Goal: Task Accomplishment & Management: Use online tool/utility

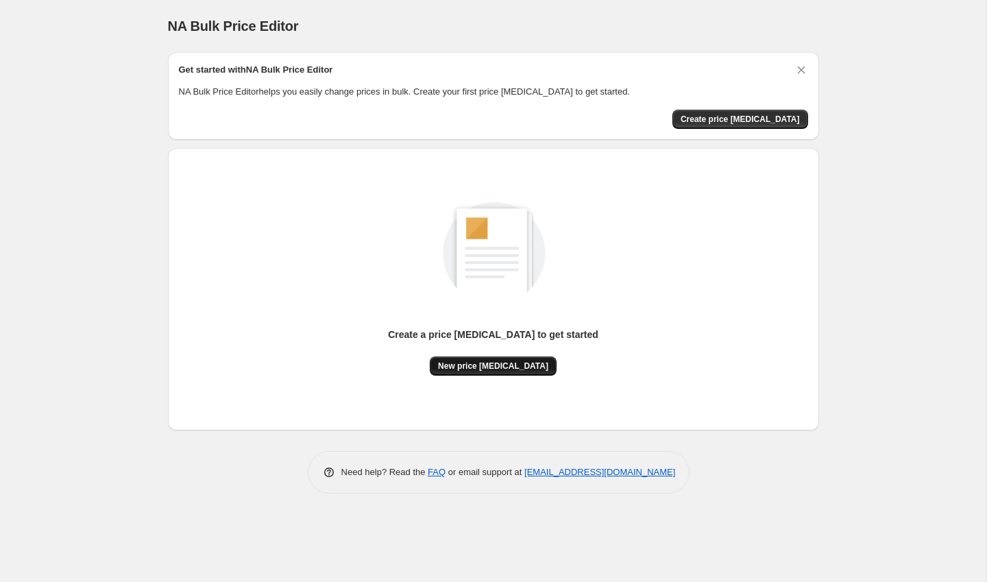
click at [486, 362] on span "New price [MEDICAL_DATA]" at bounding box center [493, 365] width 110 height 11
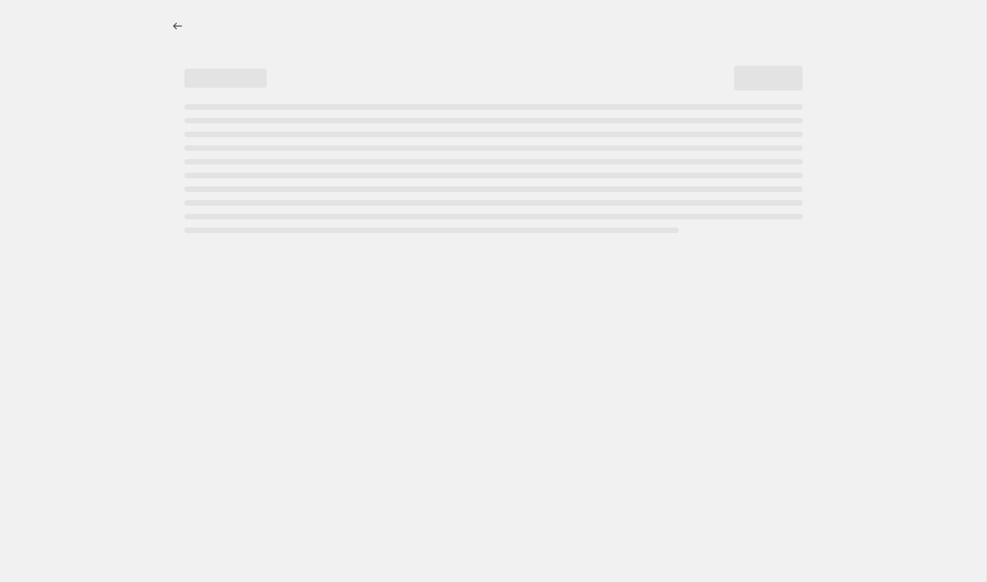
select select "percentage"
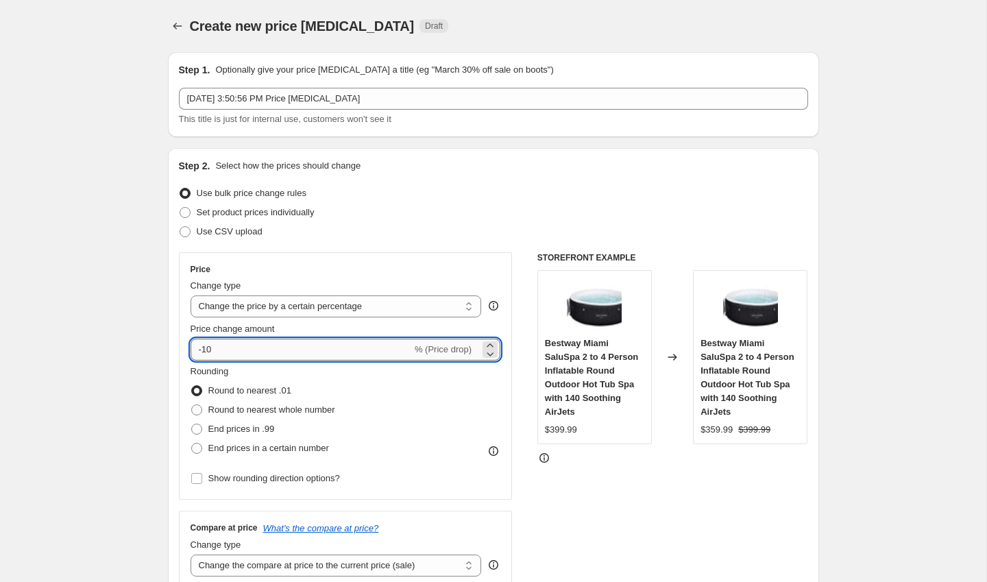
click at [247, 350] on input "-10" at bounding box center [300, 349] width 221 height 22
type input "-1"
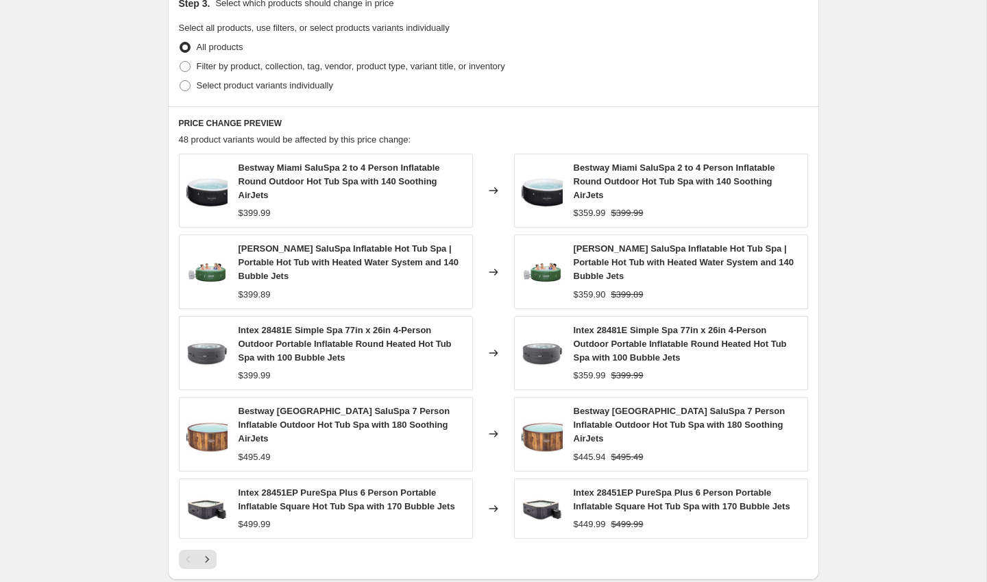
scroll to position [851, 0]
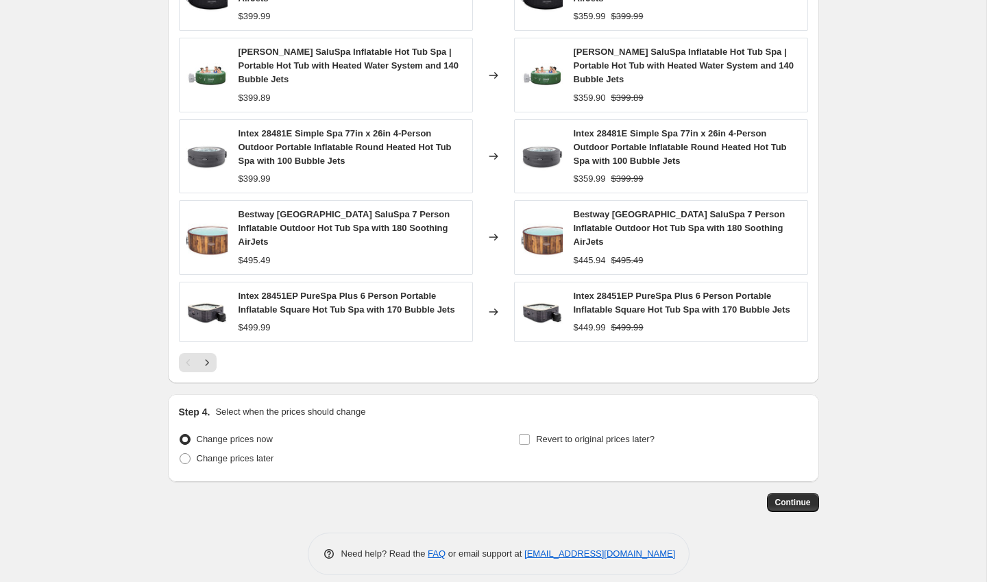
type input "-50"
click at [765, 493] on div "Continue" at bounding box center [493, 502] width 651 height 19
click at [785, 497] on span "Continue" at bounding box center [793, 502] width 36 height 11
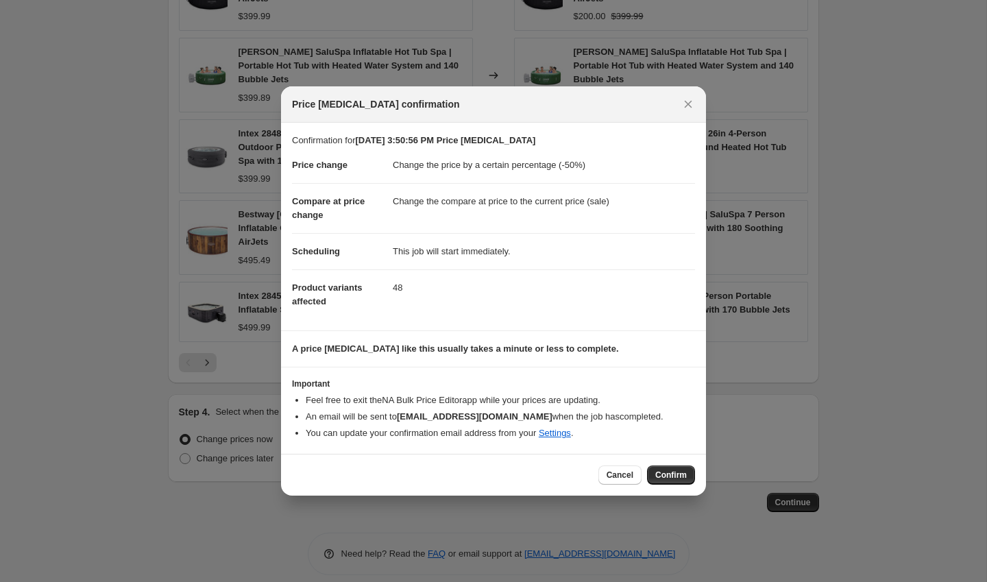
click at [665, 486] on div "Cancel Confirm" at bounding box center [493, 475] width 425 height 42
click at [667, 473] on span "Confirm" at bounding box center [671, 474] width 32 height 11
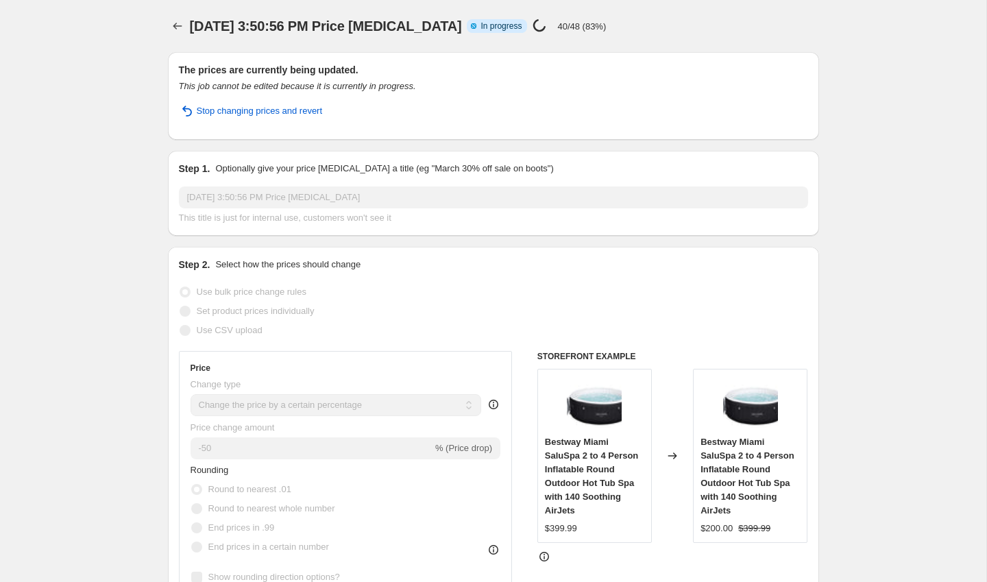
select select "percentage"
